Goal: Task Accomplishment & Management: Manage account settings

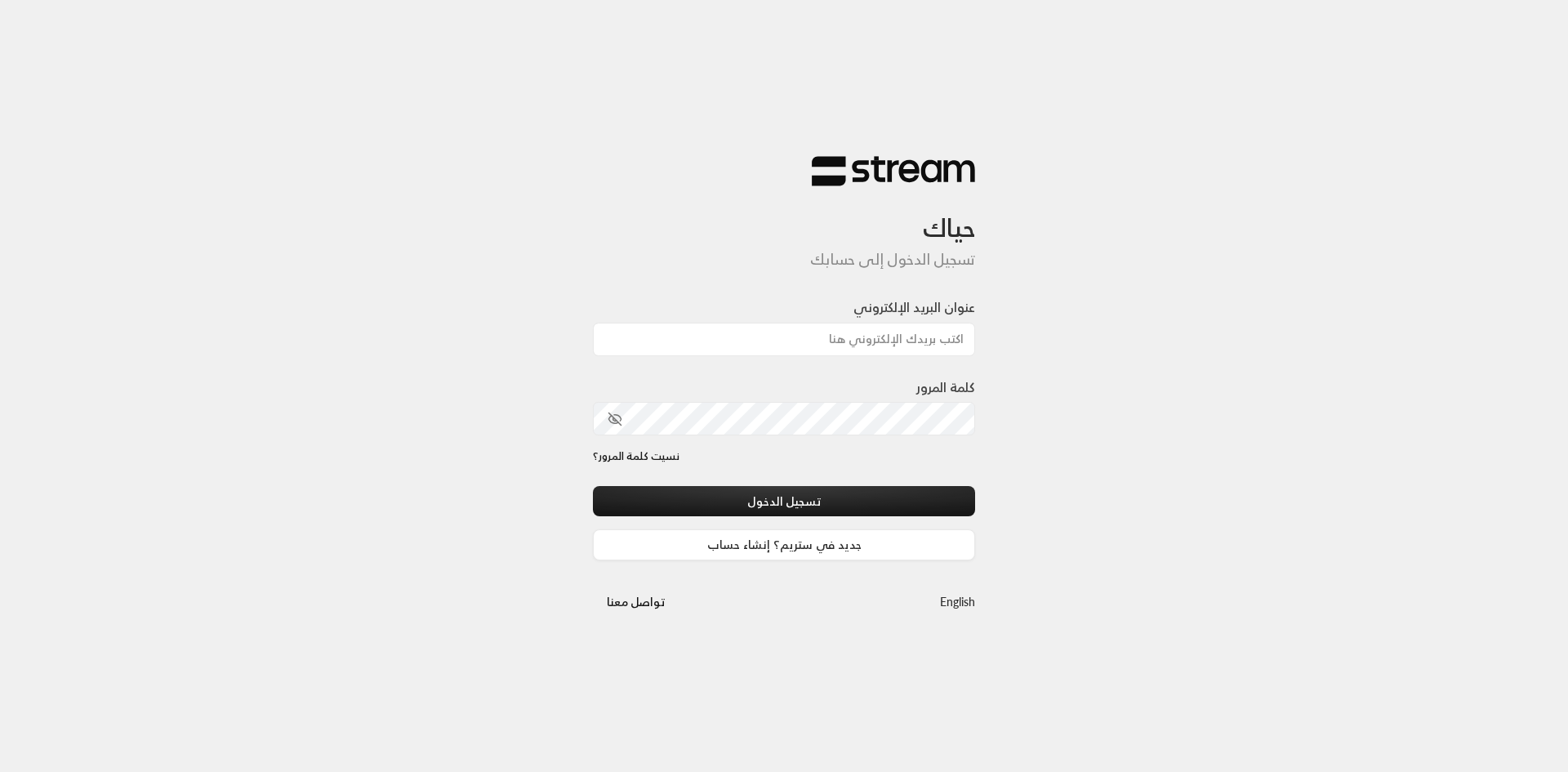
type input "[EMAIL_ADDRESS][DOMAIN_NAME]"
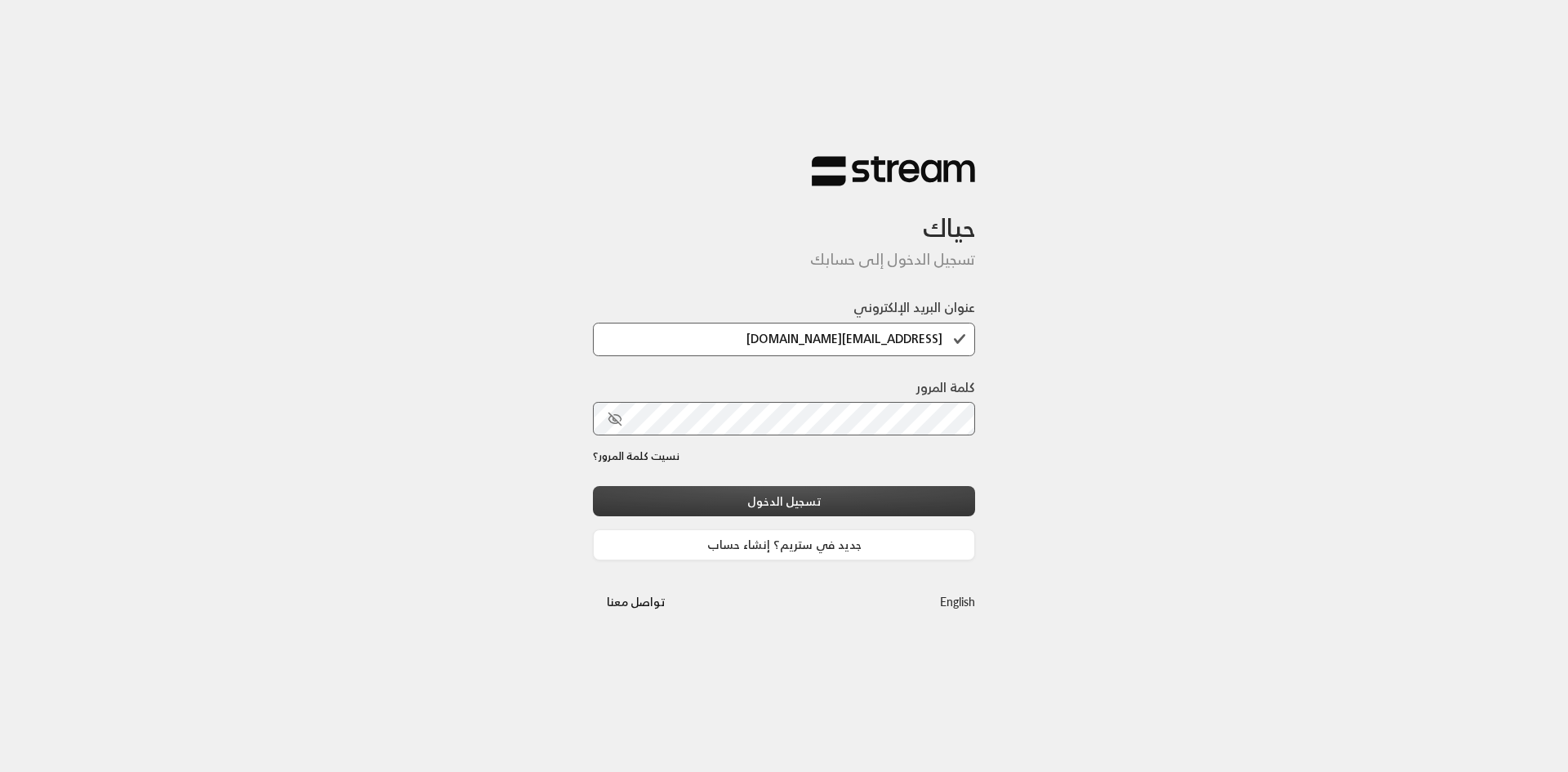
click at [814, 508] on button "تسجيل الدخول" at bounding box center [784, 501] width 382 height 30
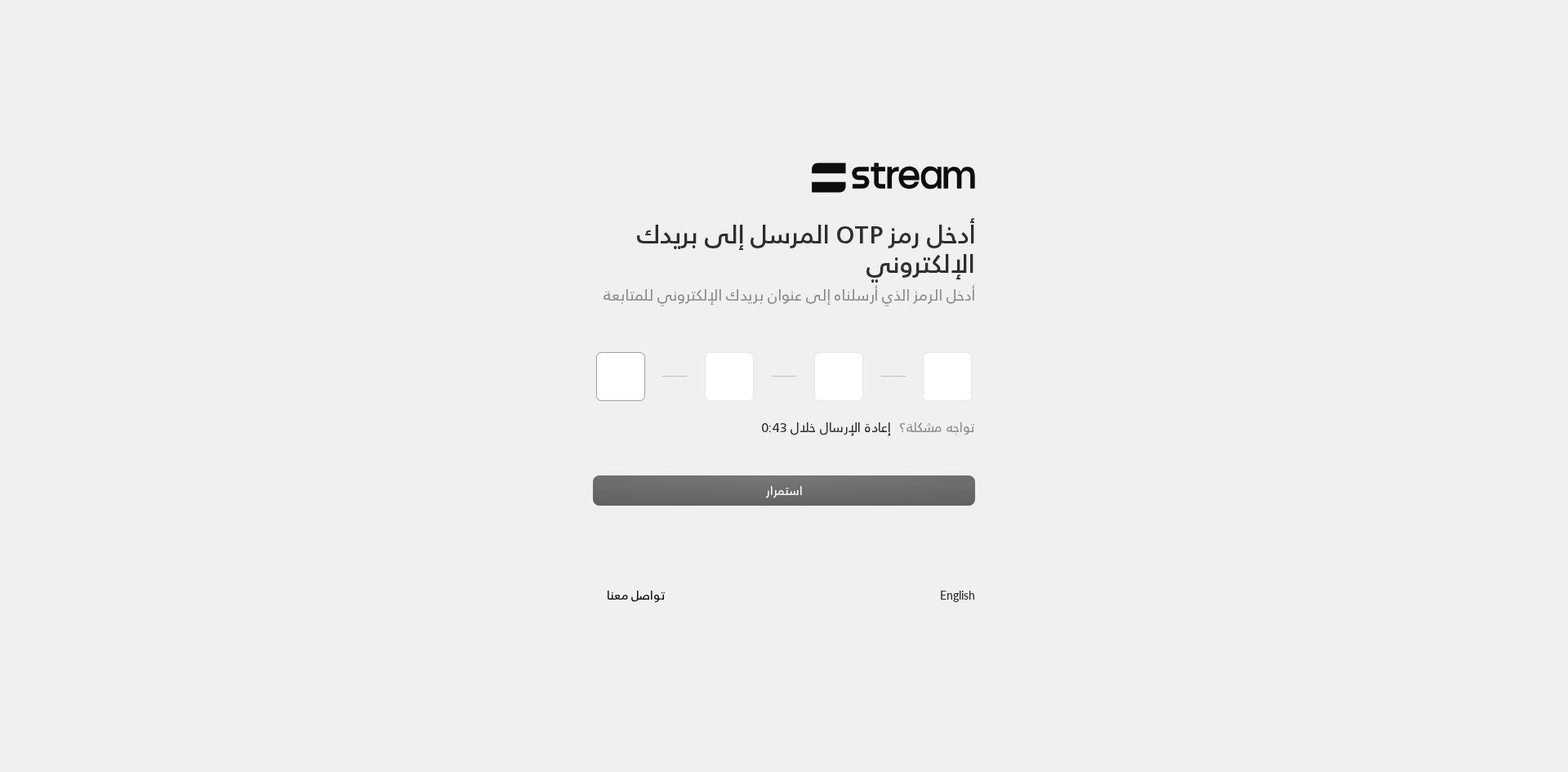
type input "1"
type input "6"
type input "1"
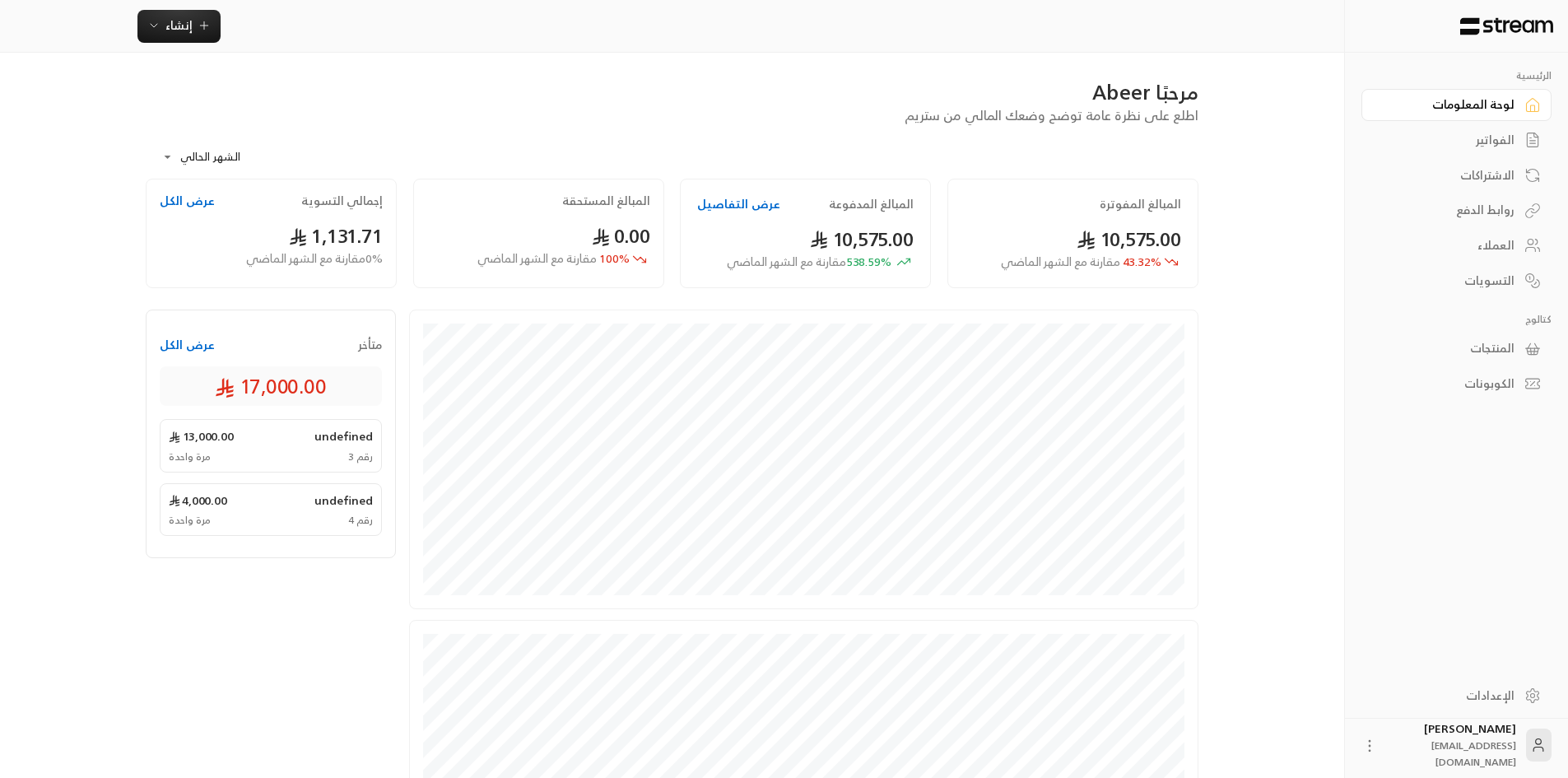
drag, startPoint x: 1500, startPoint y: 133, endPoint x: 1491, endPoint y: 137, distance: 9.8
click at [1500, 133] on div "الفواتير" at bounding box center [1448, 140] width 133 height 17
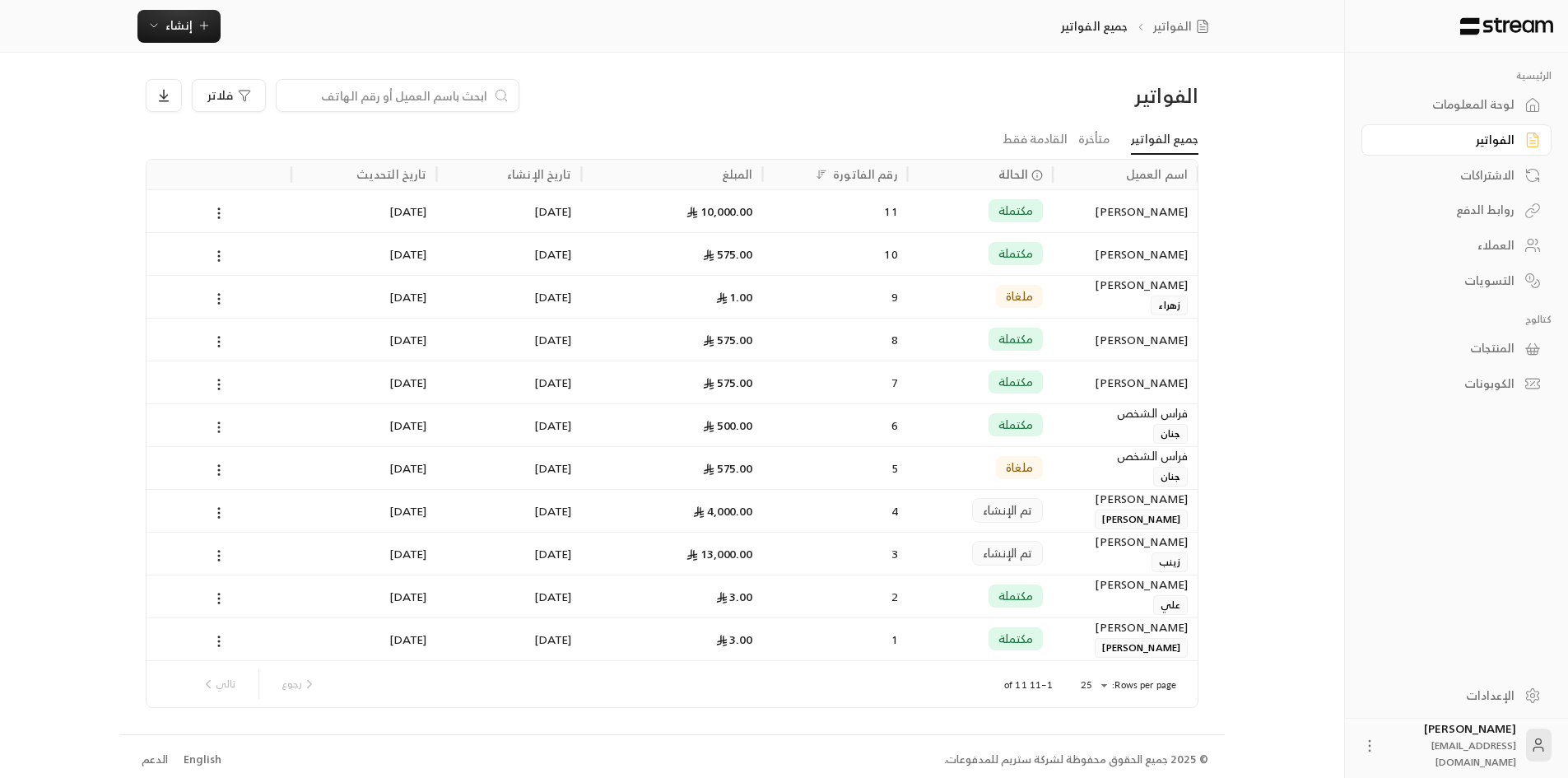
click at [220, 426] on circle at bounding box center [219, 427] width 2 height 2
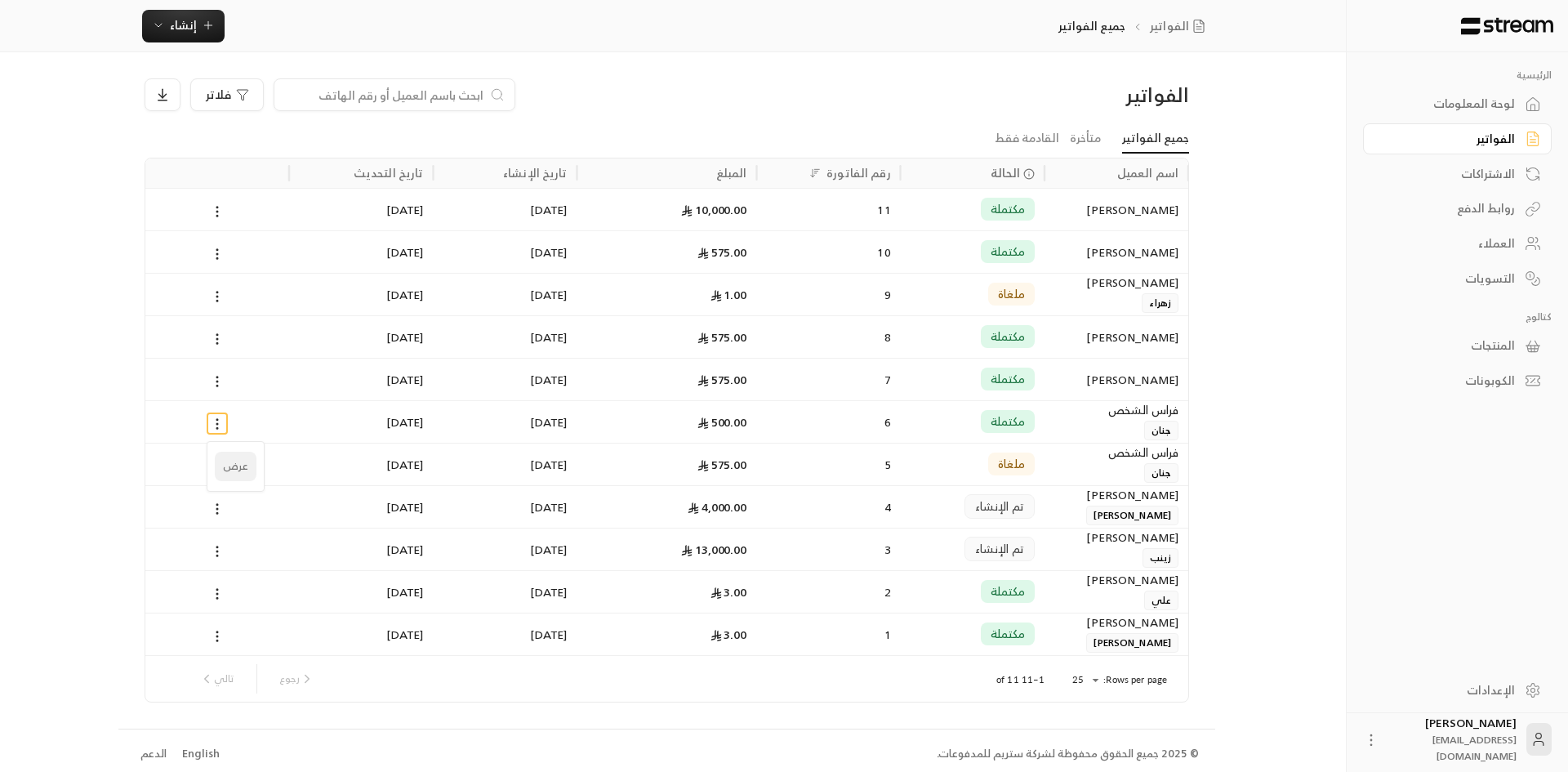
click at [234, 471] on li "عرض" at bounding box center [236, 466] width 42 height 29
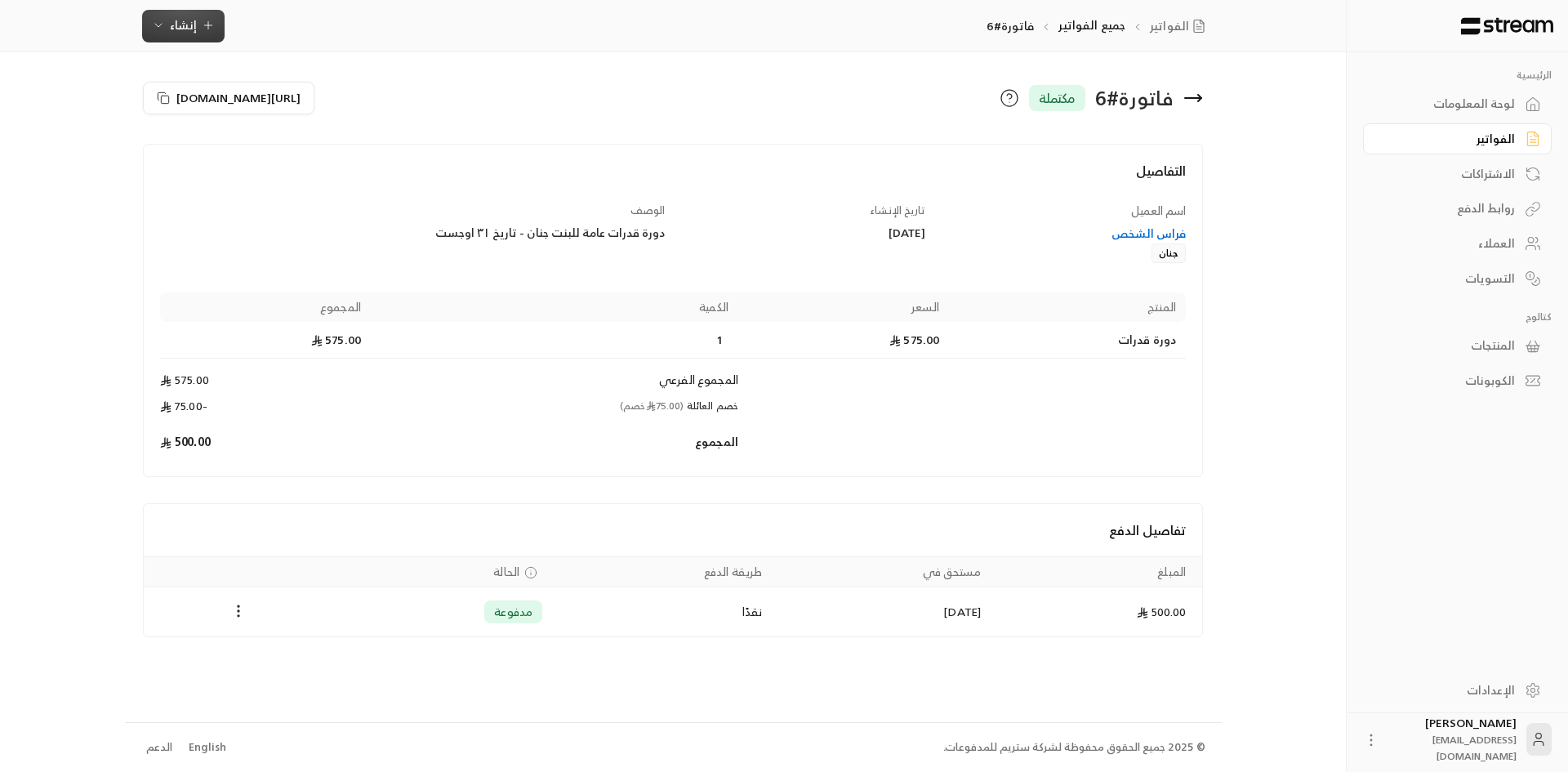
click at [158, 25] on icon "button" at bounding box center [158, 26] width 13 height 13
click at [560, 40] on div "الفواتير جميع الفواتير فاتورة#6 إنشاء فوري إنشاء فاتورة مرة واحدة بسهولة للمعام…" at bounding box center [673, 26] width 1094 height 32
click at [260, 91] on span "[URL][DOMAIN_NAME]" at bounding box center [238, 97] width 124 height 21
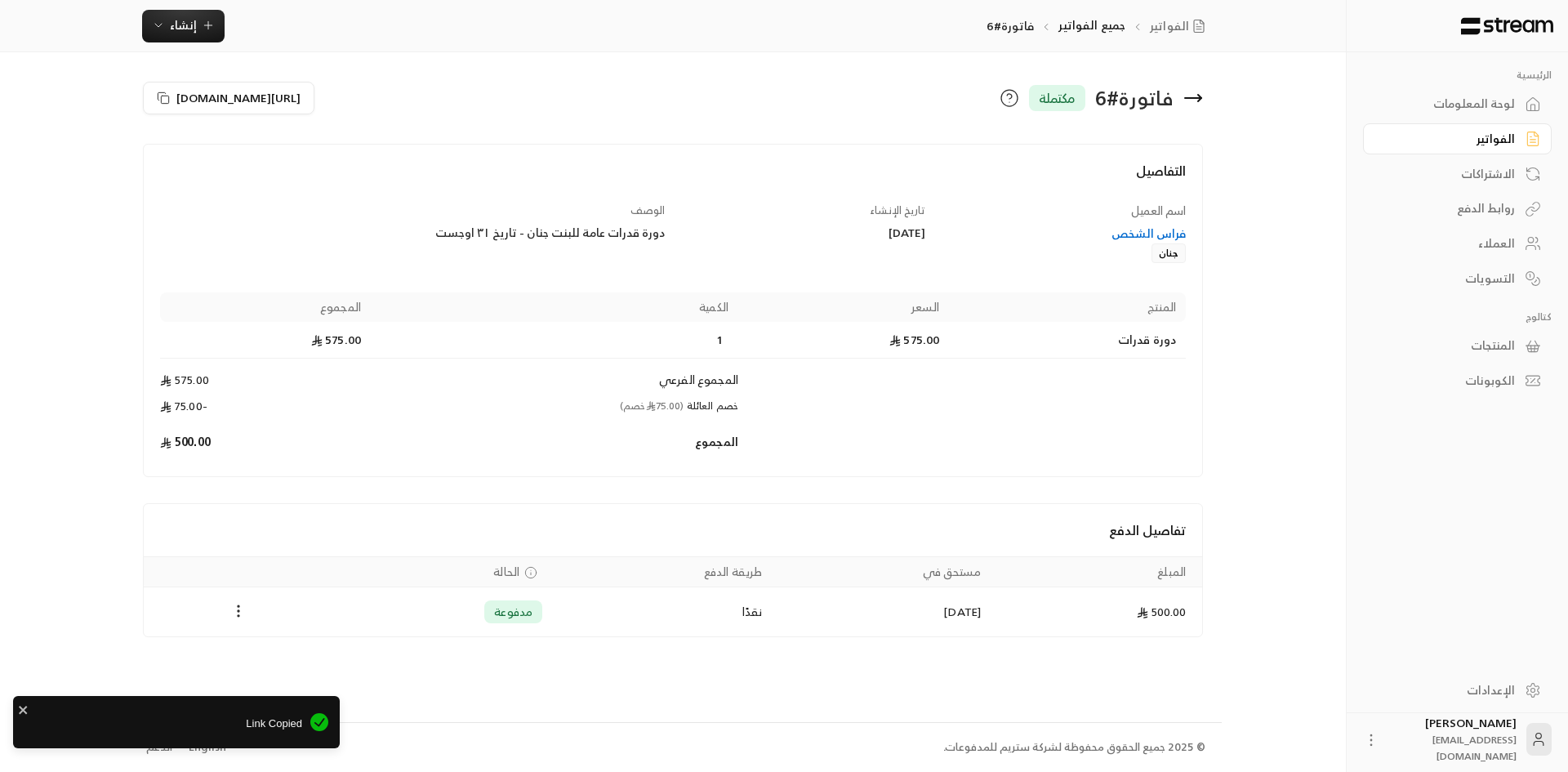
click at [423, 417] on td "خصم العائلة (75.00 خصم)" at bounding box center [554, 411] width 367 height 26
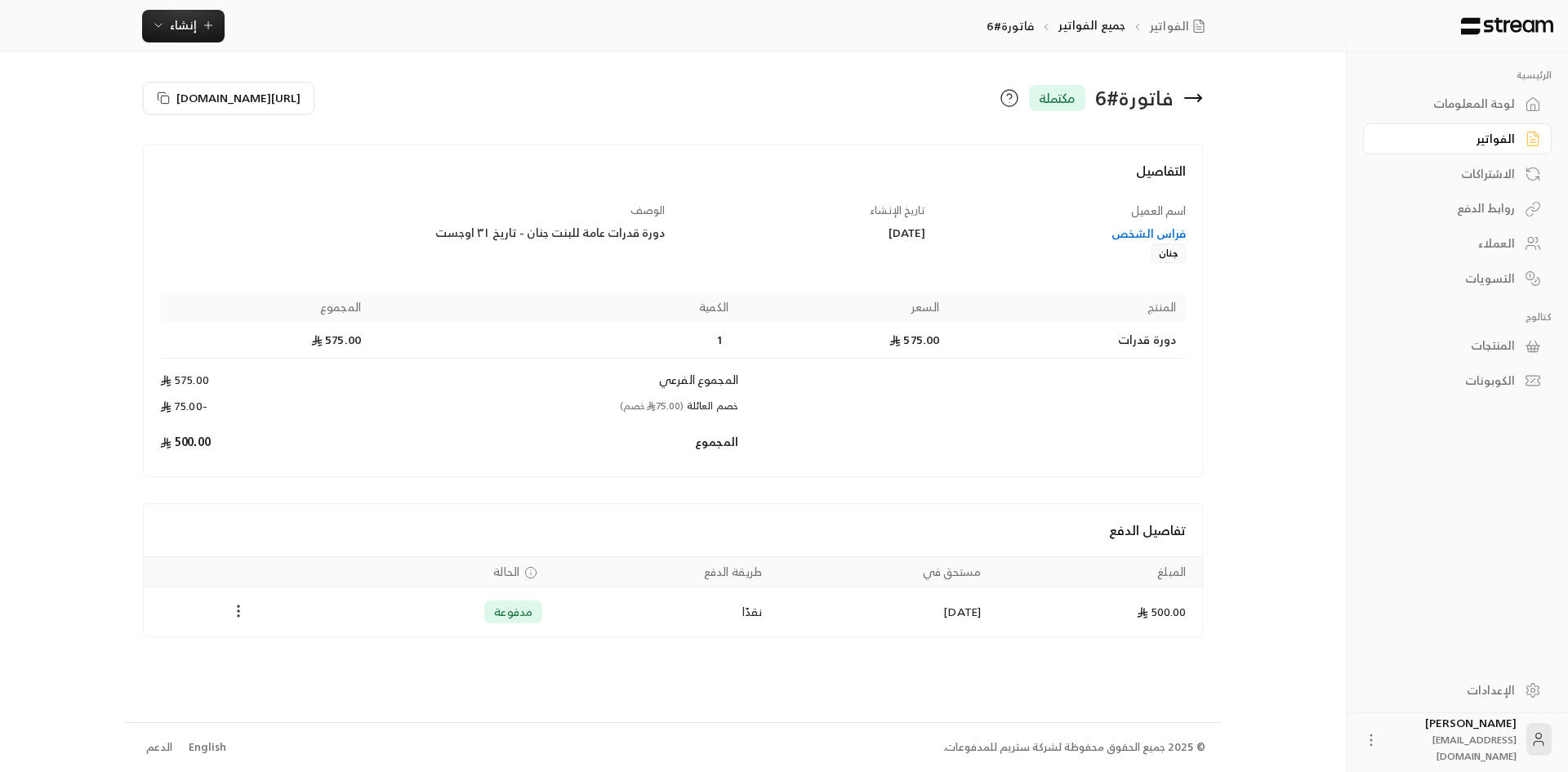
click at [236, 612] on icon "Payments" at bounding box center [239, 611] width 17 height 17
click at [286, 657] on li "تحميل الفاتورة" at bounding box center [278, 653] width 83 height 29
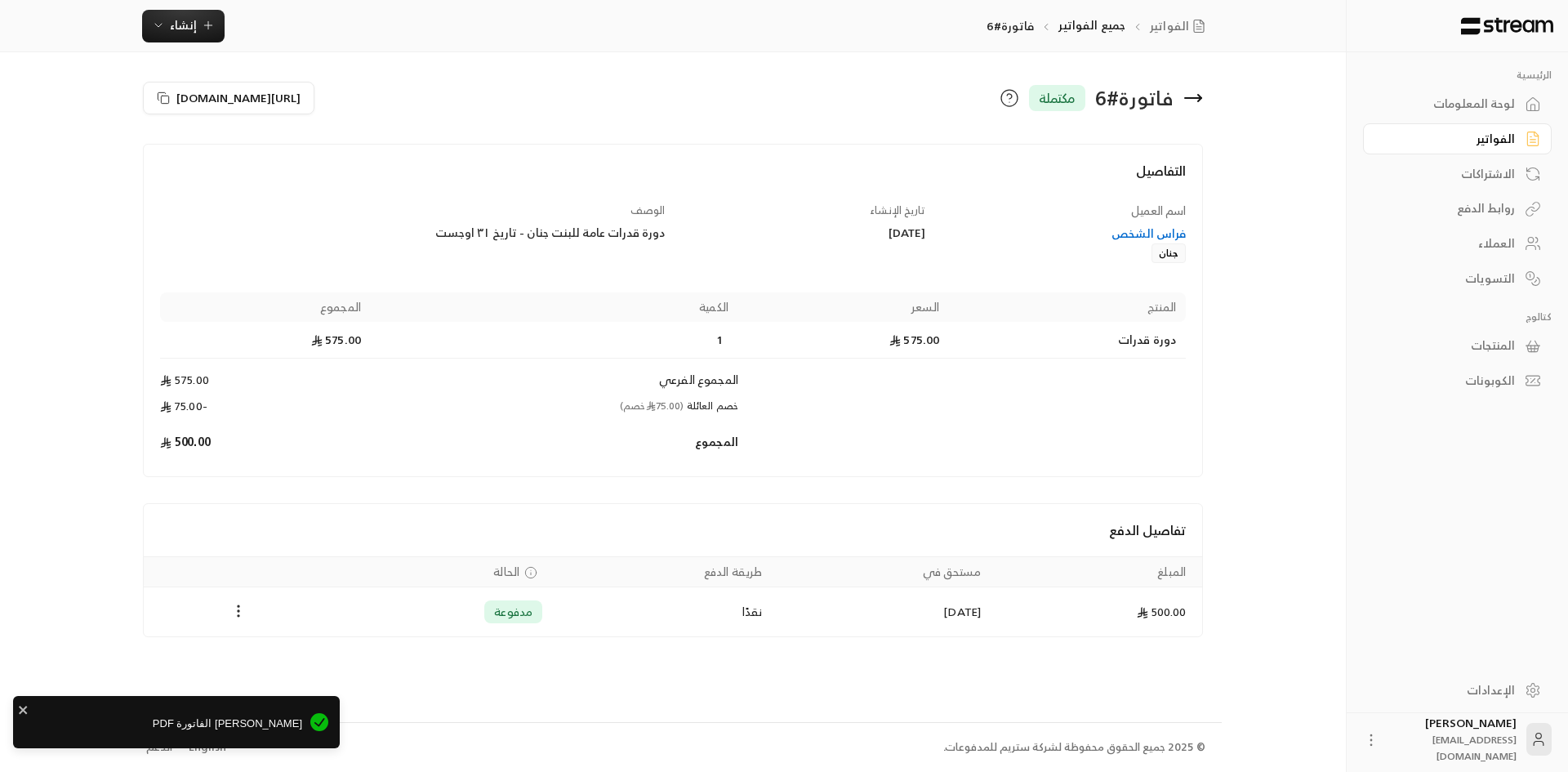
click at [245, 728] on span "[PERSON_NAME] الفاتورة PDF" at bounding box center [162, 724] width 277 height 17
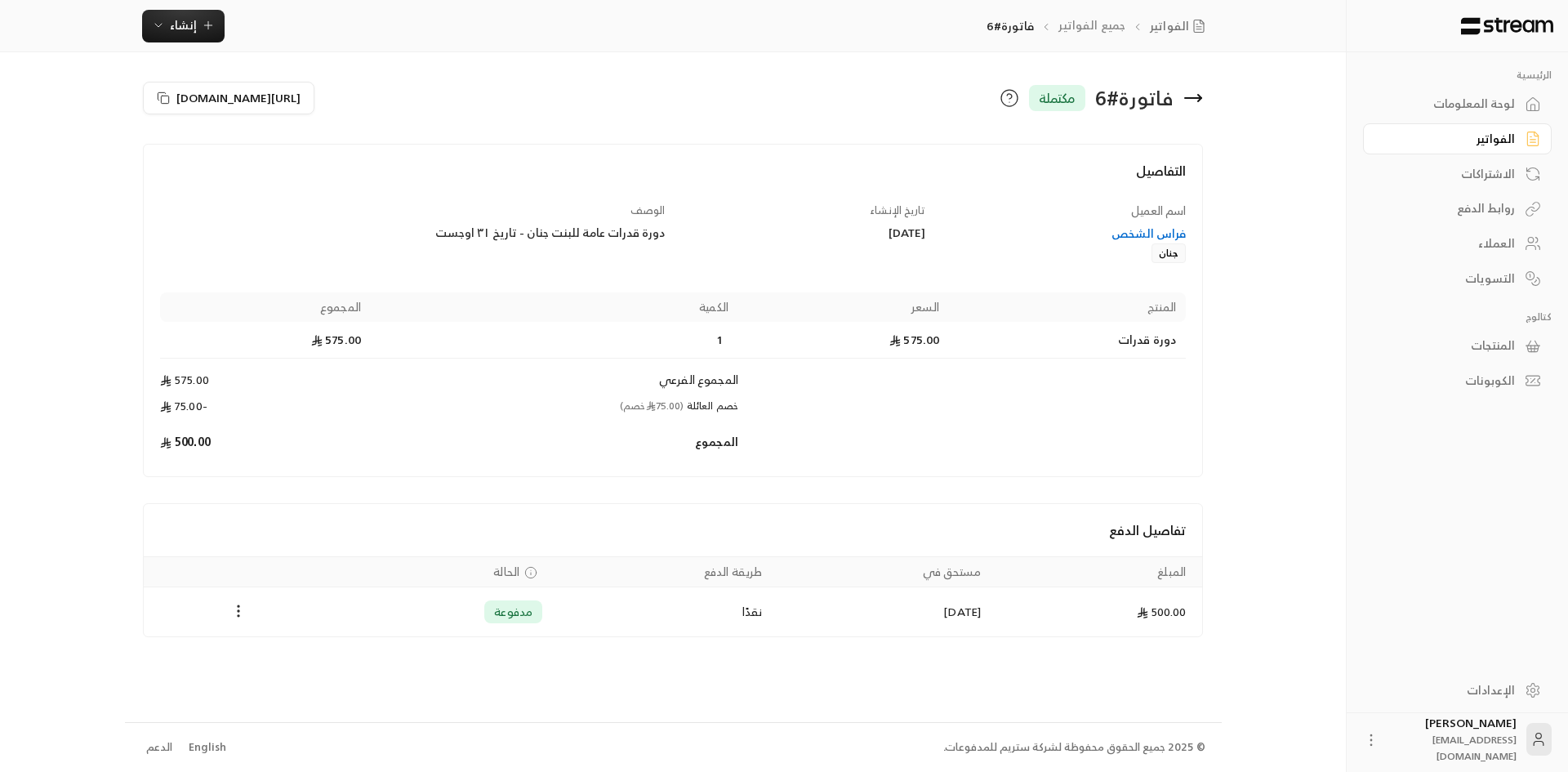
click at [1107, 26] on link "جميع الفواتير" at bounding box center [1092, 25] width 67 height 21
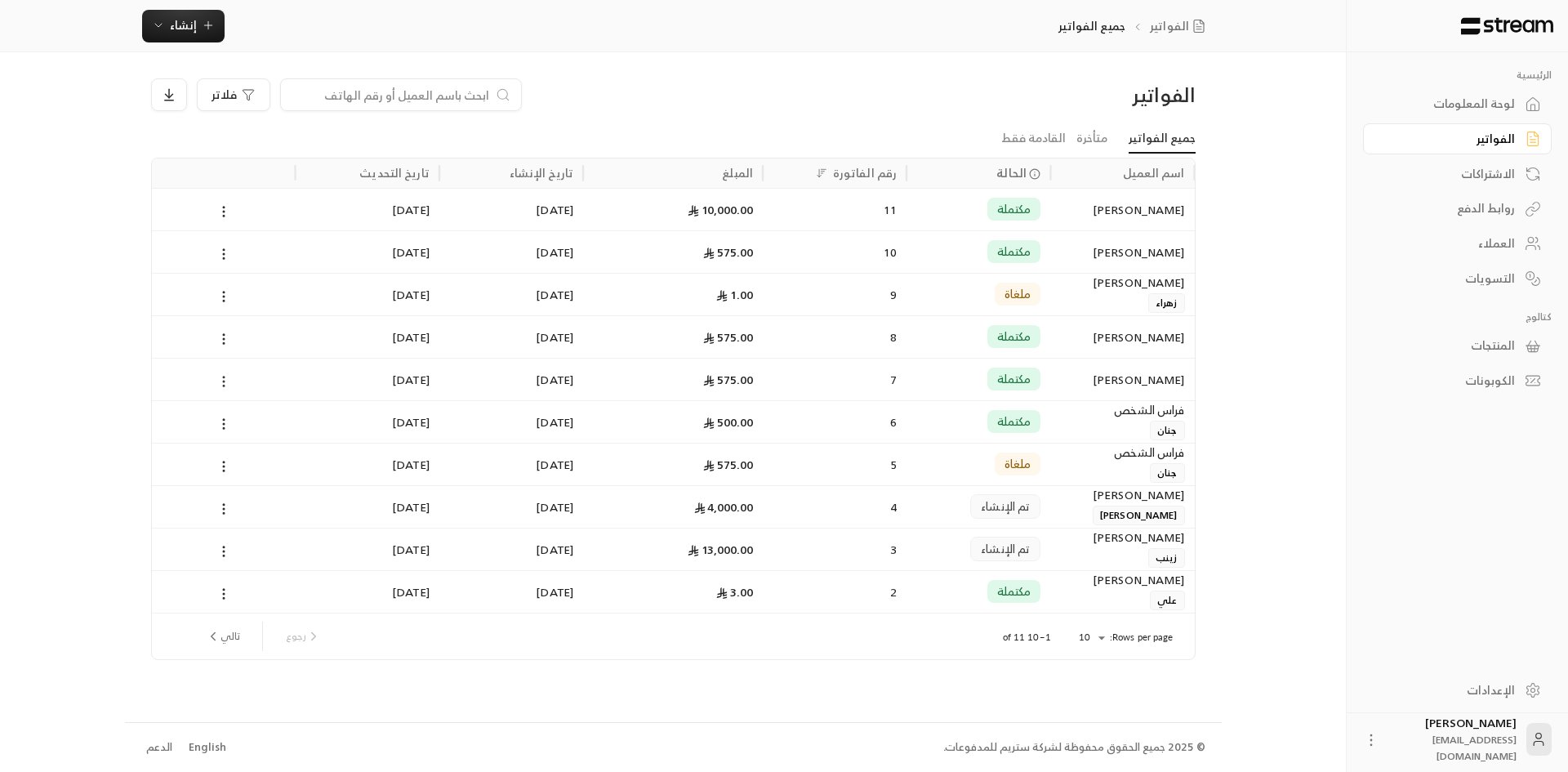
click at [226, 378] on icon at bounding box center [224, 381] width 15 height 15
click at [245, 414] on li "عرض" at bounding box center [242, 423] width 42 height 29
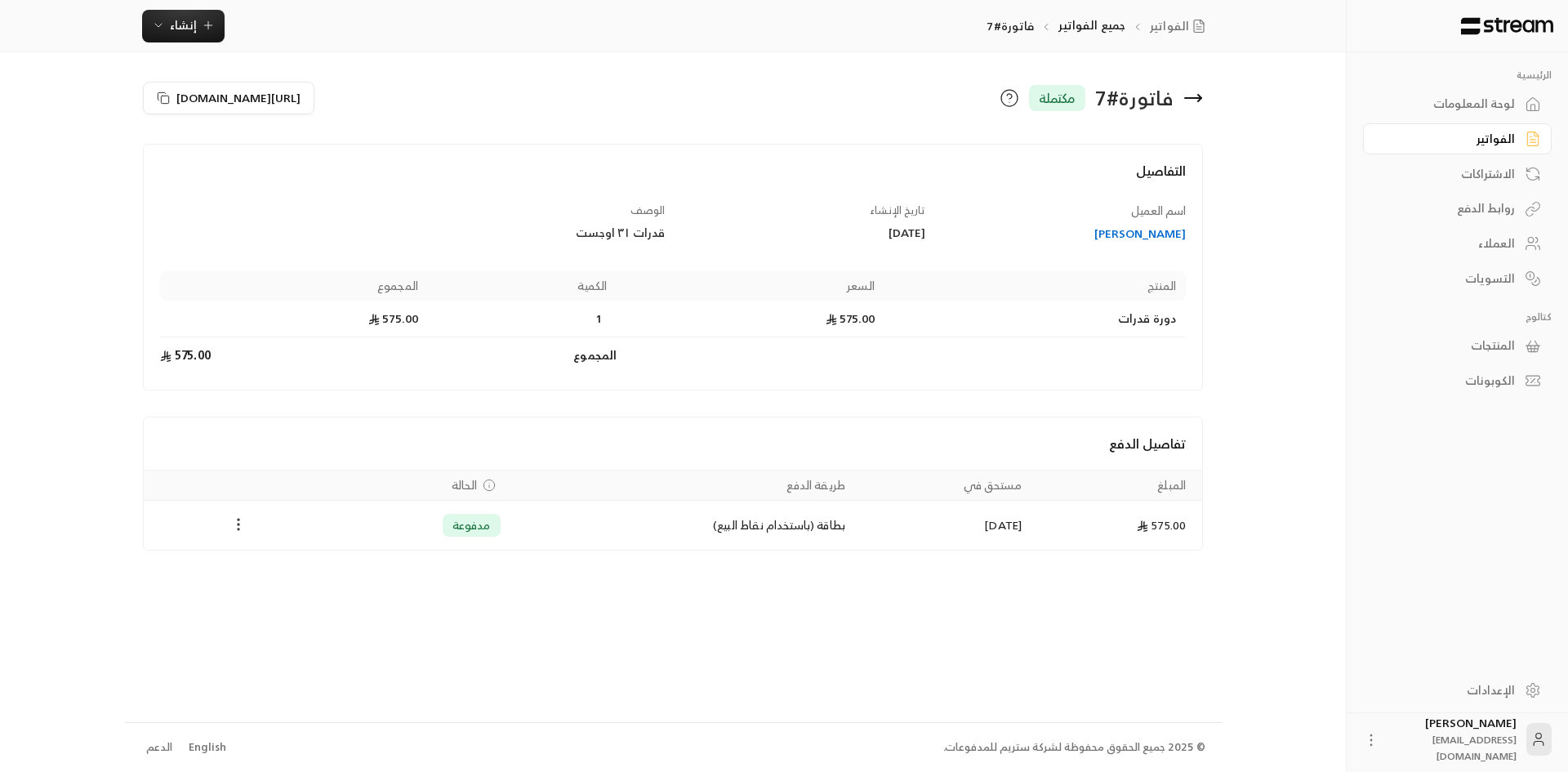
click at [235, 524] on icon "Payments" at bounding box center [239, 525] width 17 height 17
click at [301, 566] on li "تحميل الفاتورة" at bounding box center [278, 566] width 83 height 29
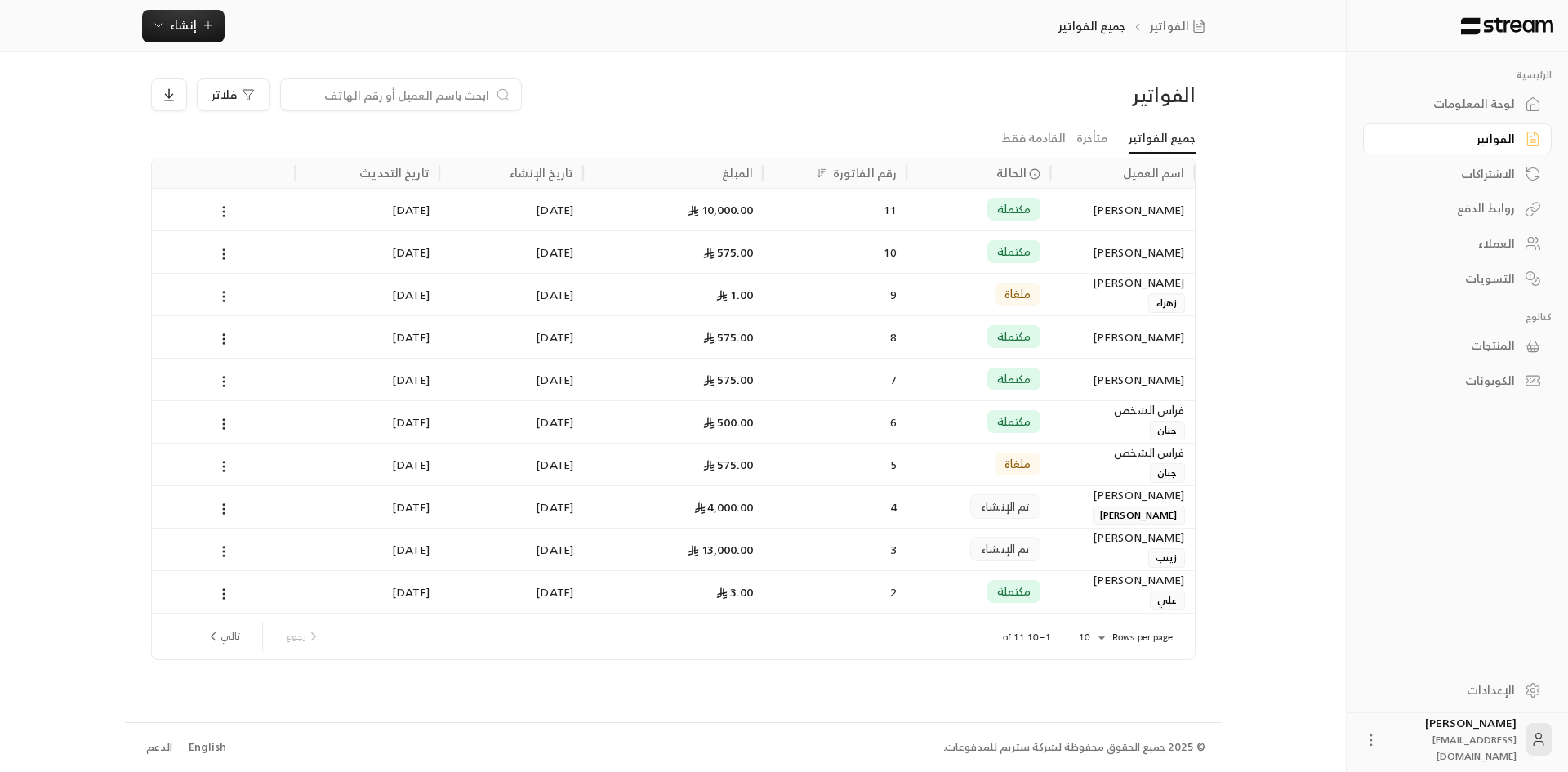
click at [223, 256] on icon at bounding box center [224, 254] width 15 height 15
click at [261, 302] on li "عرض" at bounding box center [242, 296] width 42 height 29
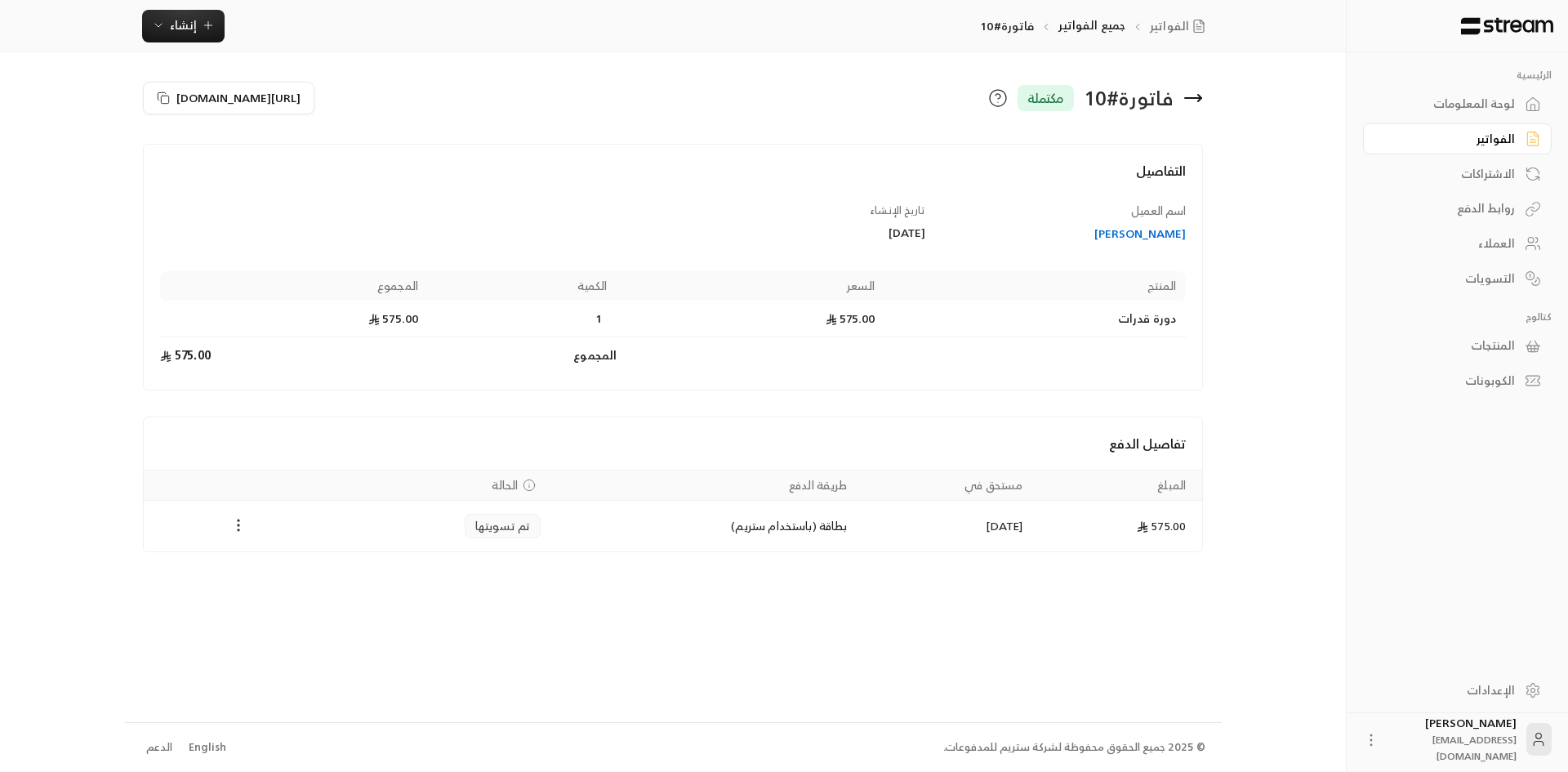
click at [238, 527] on icon "Payments" at bounding box center [239, 525] width 17 height 17
click at [313, 567] on li "تحميل الفاتورة" at bounding box center [278, 567] width 83 height 29
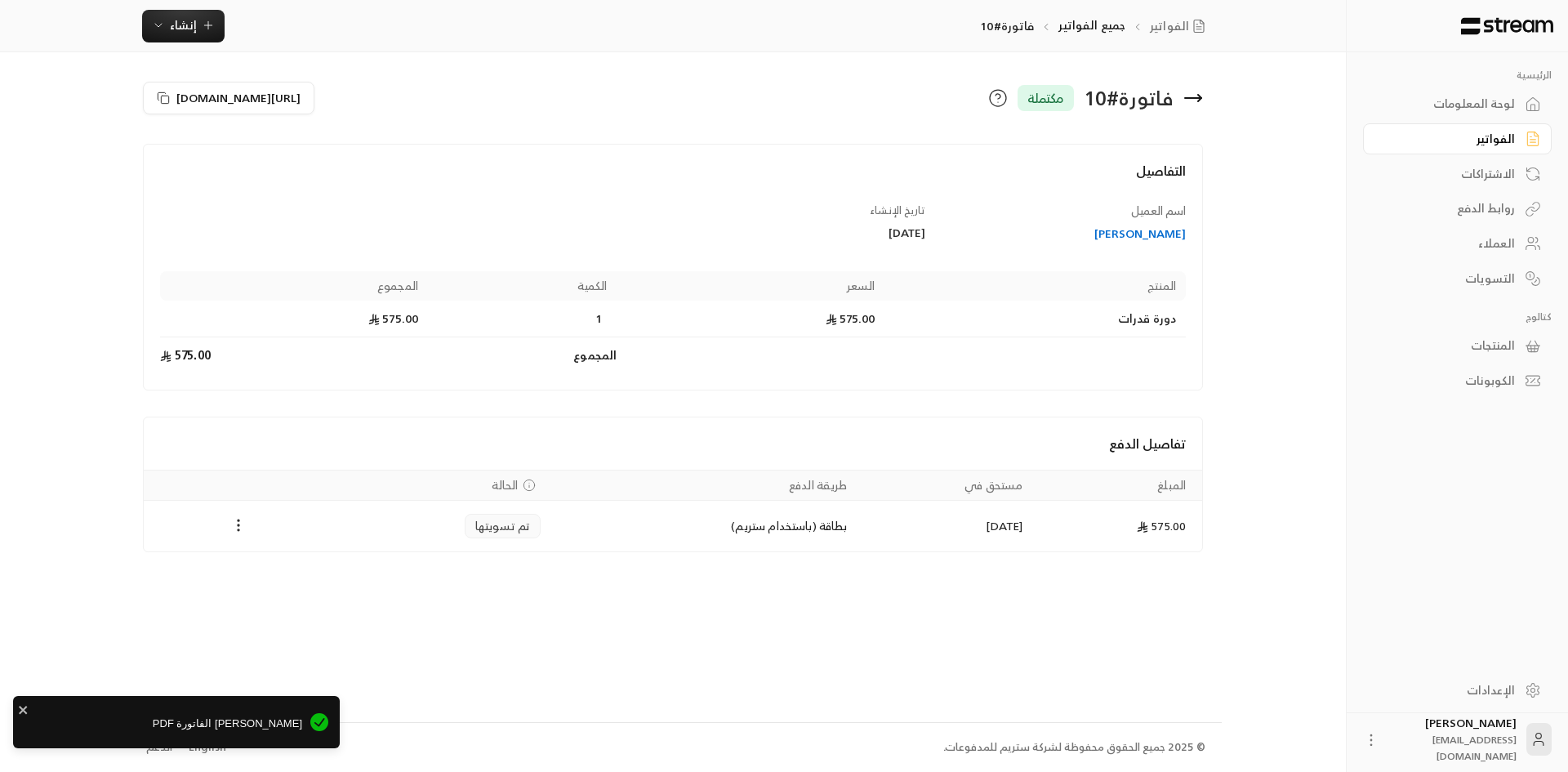
click at [299, 725] on span "[PERSON_NAME] الفاتورة PDF" at bounding box center [162, 724] width 277 height 17
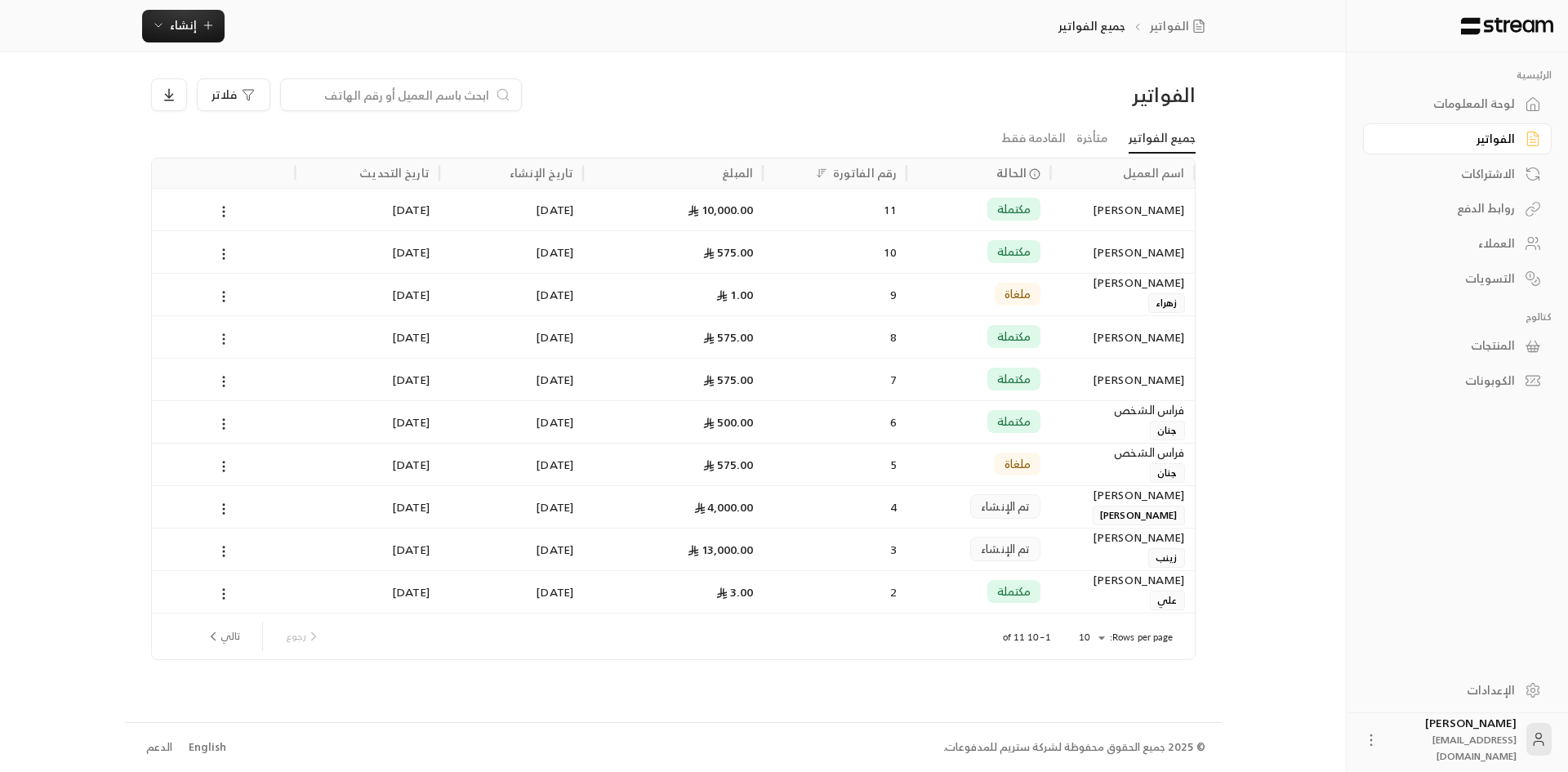
click at [224, 340] on circle at bounding box center [224, 339] width 2 height 2
click at [245, 378] on li "عرض" at bounding box center [242, 381] width 42 height 29
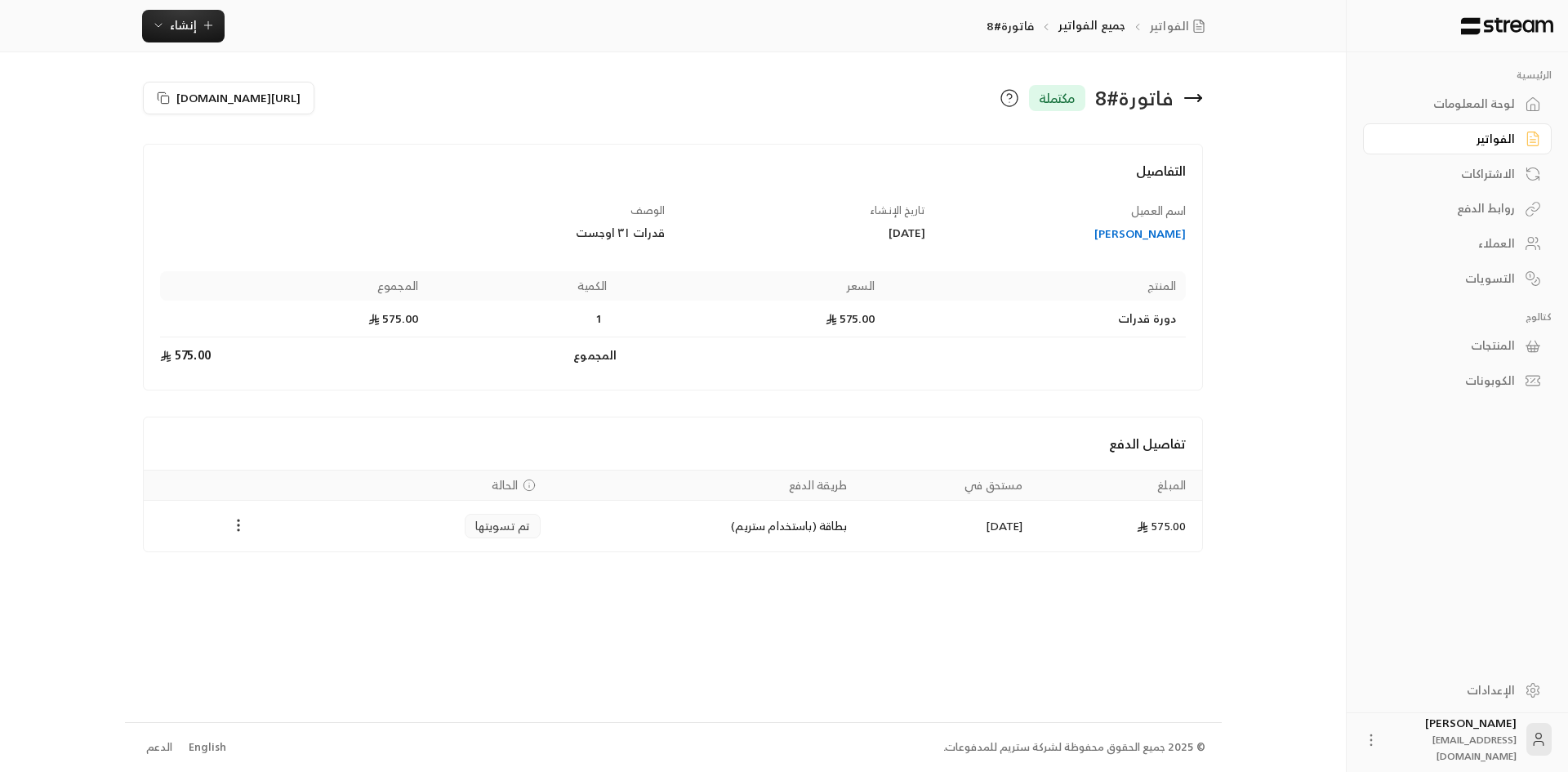
click at [238, 526] on icon "Payments" at bounding box center [239, 525] width 17 height 17
click at [295, 569] on li "تحميل الفاتورة" at bounding box center [278, 567] width 83 height 29
